Goal: Check status: Check status

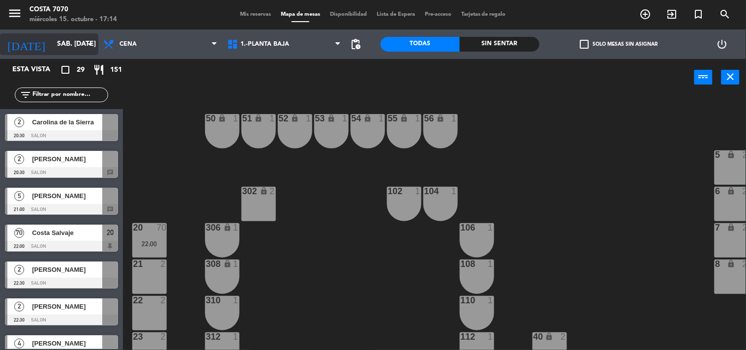
click at [52, 44] on input "sáb. [DATE]" at bounding box center [98, 44] width 93 height 18
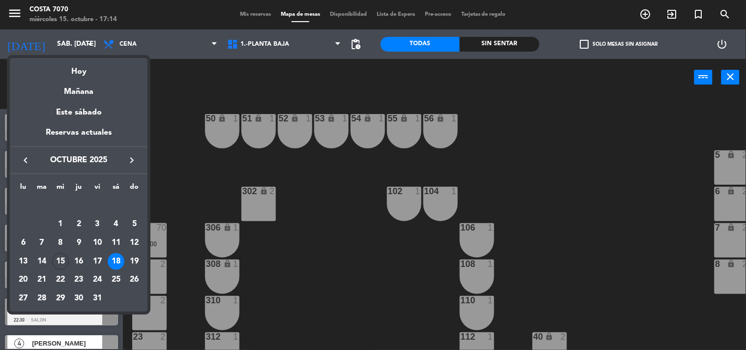
click at [81, 262] on div "16" at bounding box center [78, 261] width 17 height 17
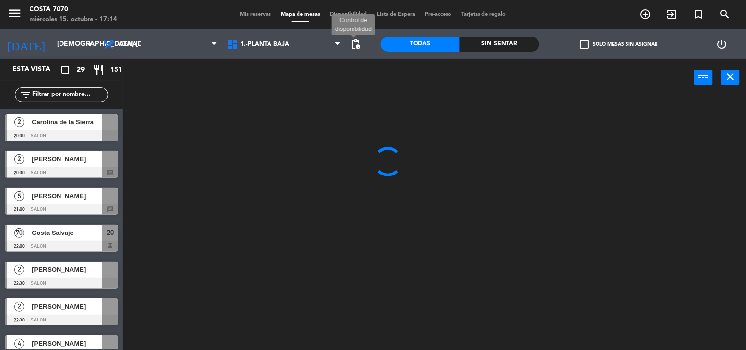
click at [360, 45] on span "pending_actions" at bounding box center [356, 44] width 12 height 12
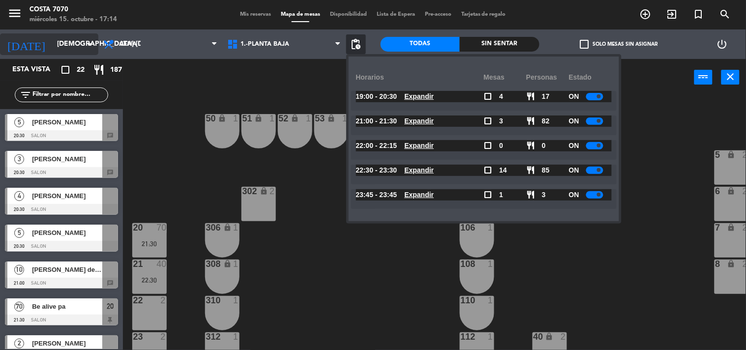
click at [65, 43] on input "[DEMOGRAPHIC_DATA] [DATE]" at bounding box center [98, 44] width 93 height 18
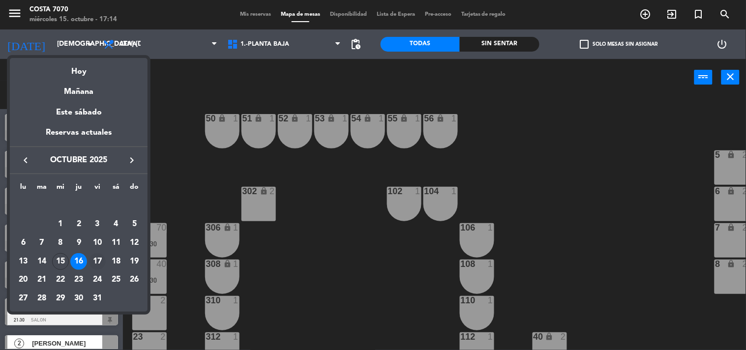
click at [91, 259] on div "17" at bounding box center [97, 261] width 17 height 17
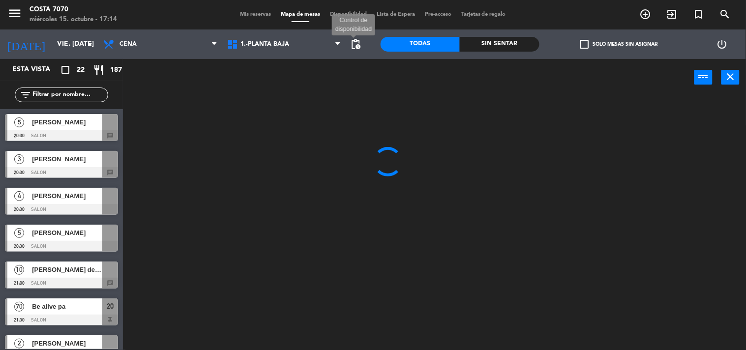
click at [360, 43] on span "pending_actions" at bounding box center [356, 44] width 12 height 12
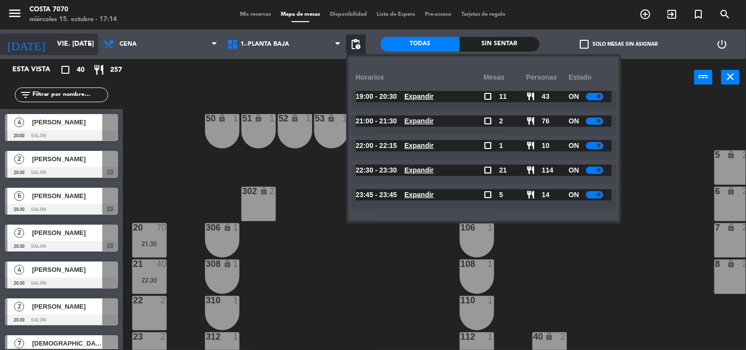
click at [63, 51] on input "vie. [DATE]" at bounding box center [98, 44] width 93 height 18
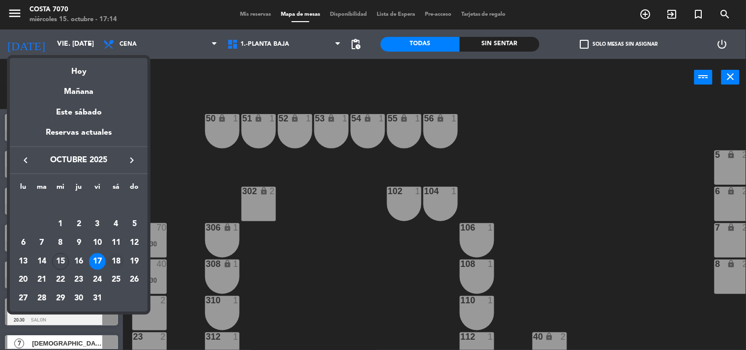
click at [118, 262] on div "18" at bounding box center [116, 261] width 17 height 17
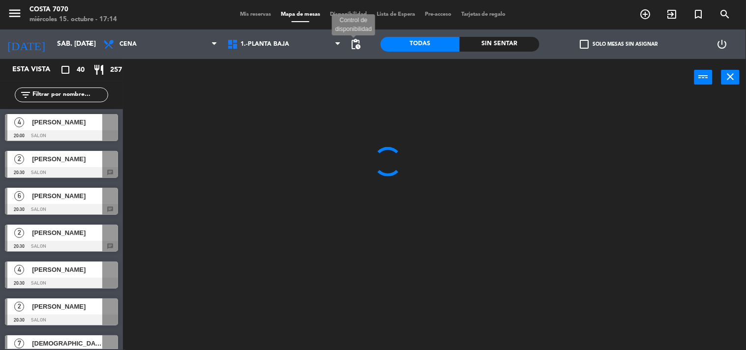
click at [359, 45] on span "pending_actions" at bounding box center [356, 44] width 12 height 12
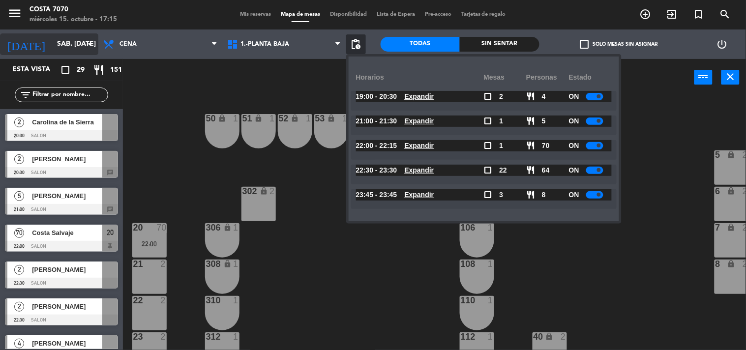
click at [70, 47] on input "sáb. [DATE]" at bounding box center [98, 44] width 93 height 18
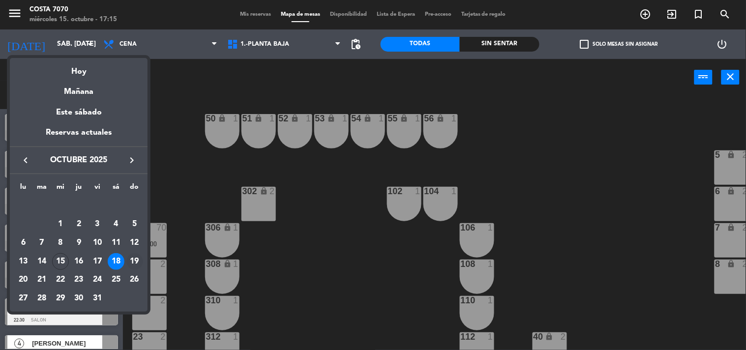
click at [135, 259] on div "19" at bounding box center [134, 261] width 17 height 17
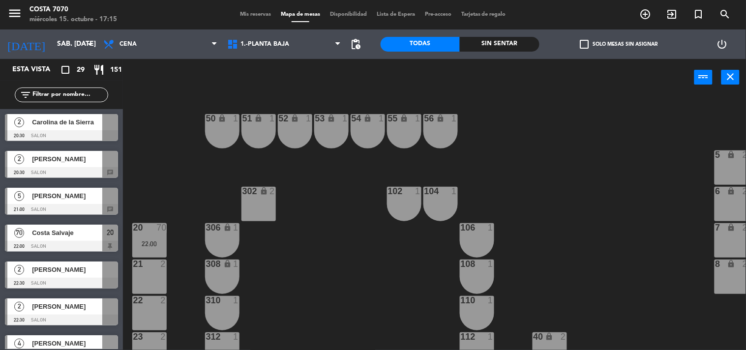
type input "dom. [DATE]"
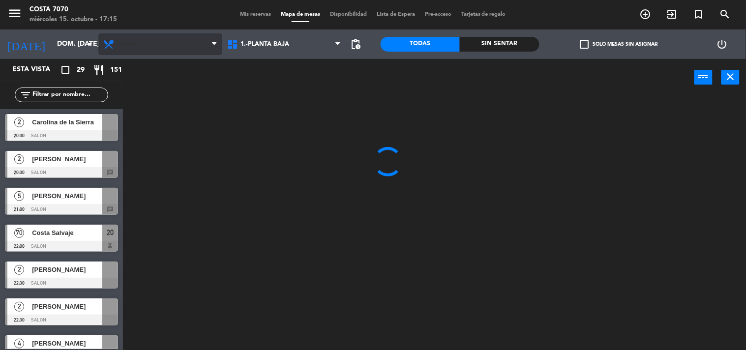
click at [164, 48] on span "Cena" at bounding box center [160, 44] width 124 height 22
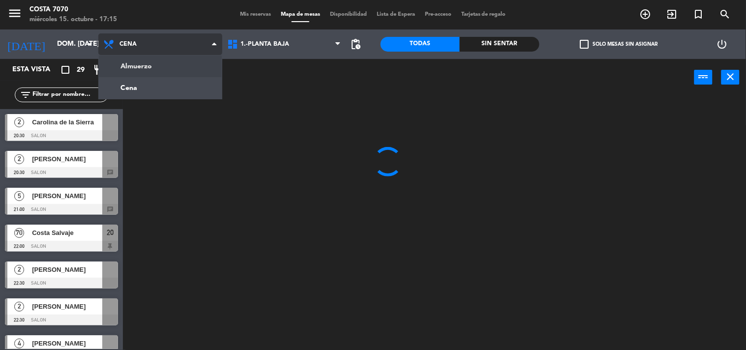
click at [163, 71] on ng-component "menu Costa 7070 miércoles 15. octubre - 17:15 Mis reservas Mapa de mesas Dispon…" at bounding box center [373, 175] width 746 height 351
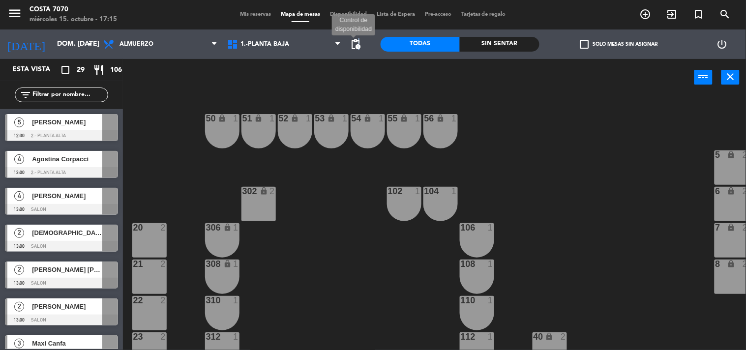
click at [360, 41] on span "pending_actions" at bounding box center [356, 44] width 12 height 12
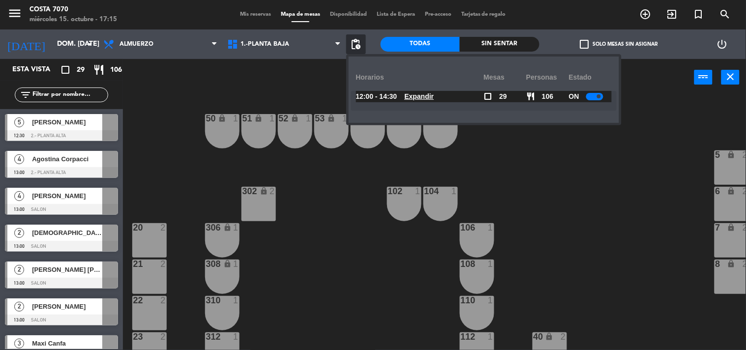
click at [434, 97] on u "Expandir" at bounding box center [420, 96] width 30 height 8
